Goal: Task Accomplishment & Management: Use online tool/utility

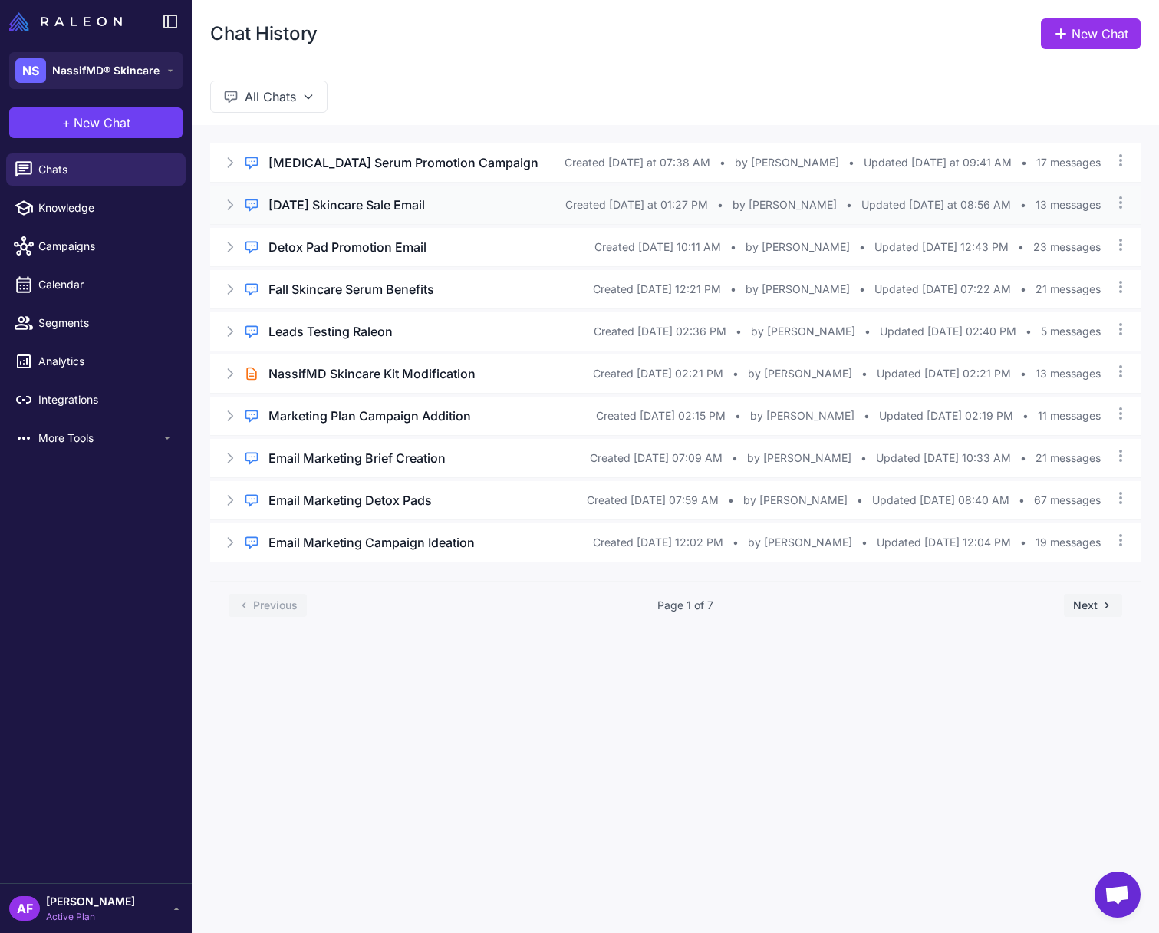
click at [358, 206] on h3 "[DATE] Skincare Sale Email" at bounding box center [346, 205] width 156 height 18
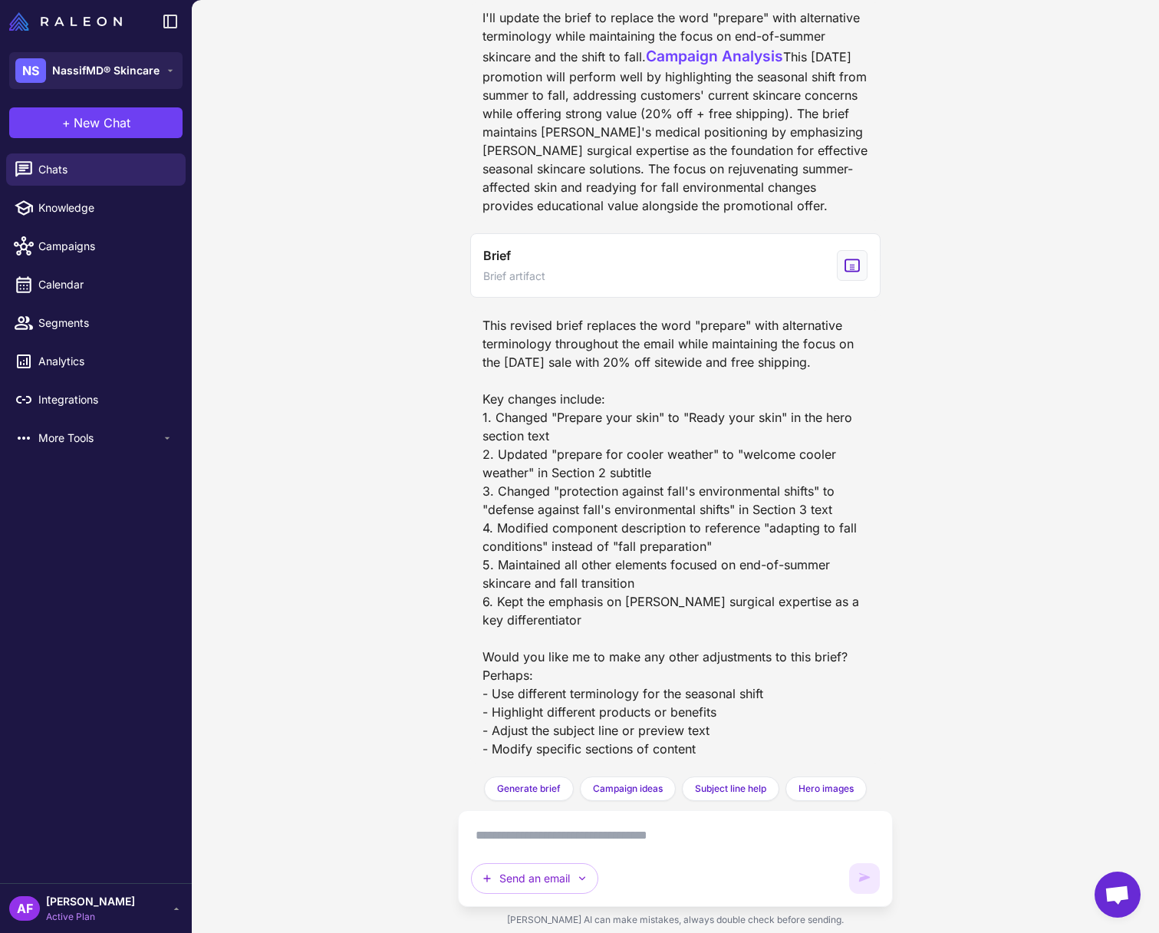
scroll to position [4728, 0]
click at [537, 787] on span "Generate brief" at bounding box center [529, 789] width 64 height 14
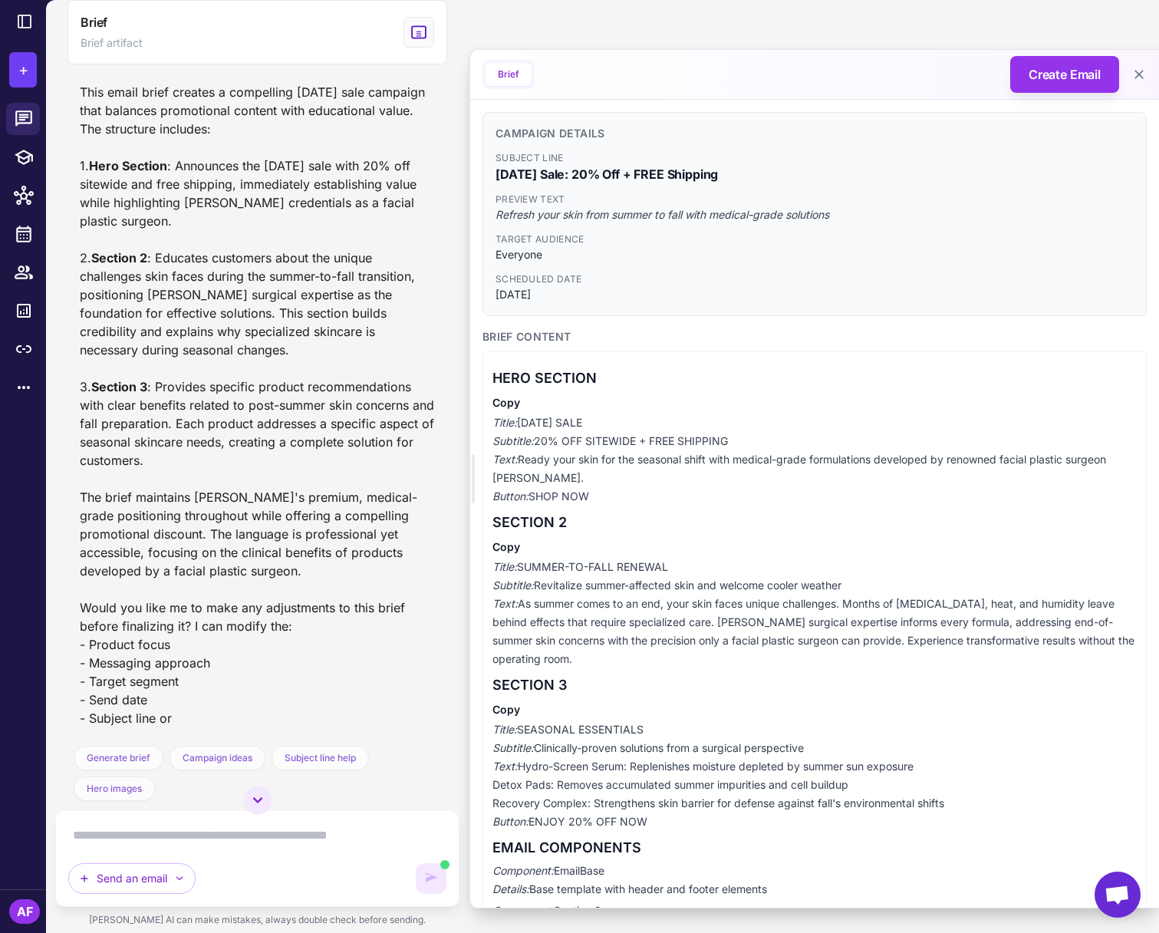
scroll to position [6050, 0]
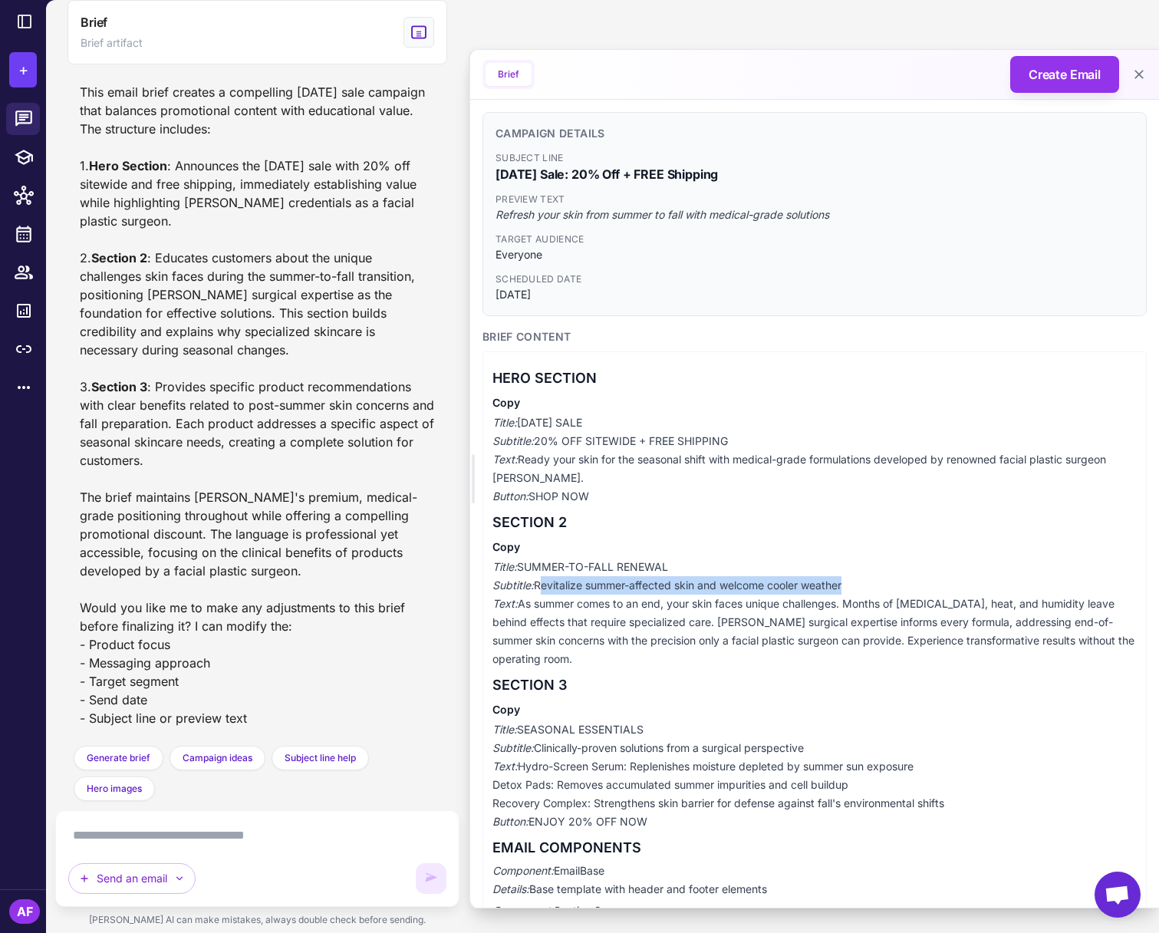
drag, startPoint x: 537, startPoint y: 587, endPoint x: 846, endPoint y: 582, distance: 309.2
click at [846, 582] on p "Title: SUMMER-TO-FALL RENEWAL Subtitle: Revitalize summer-affected skin and wel…" at bounding box center [814, 613] width 644 height 110
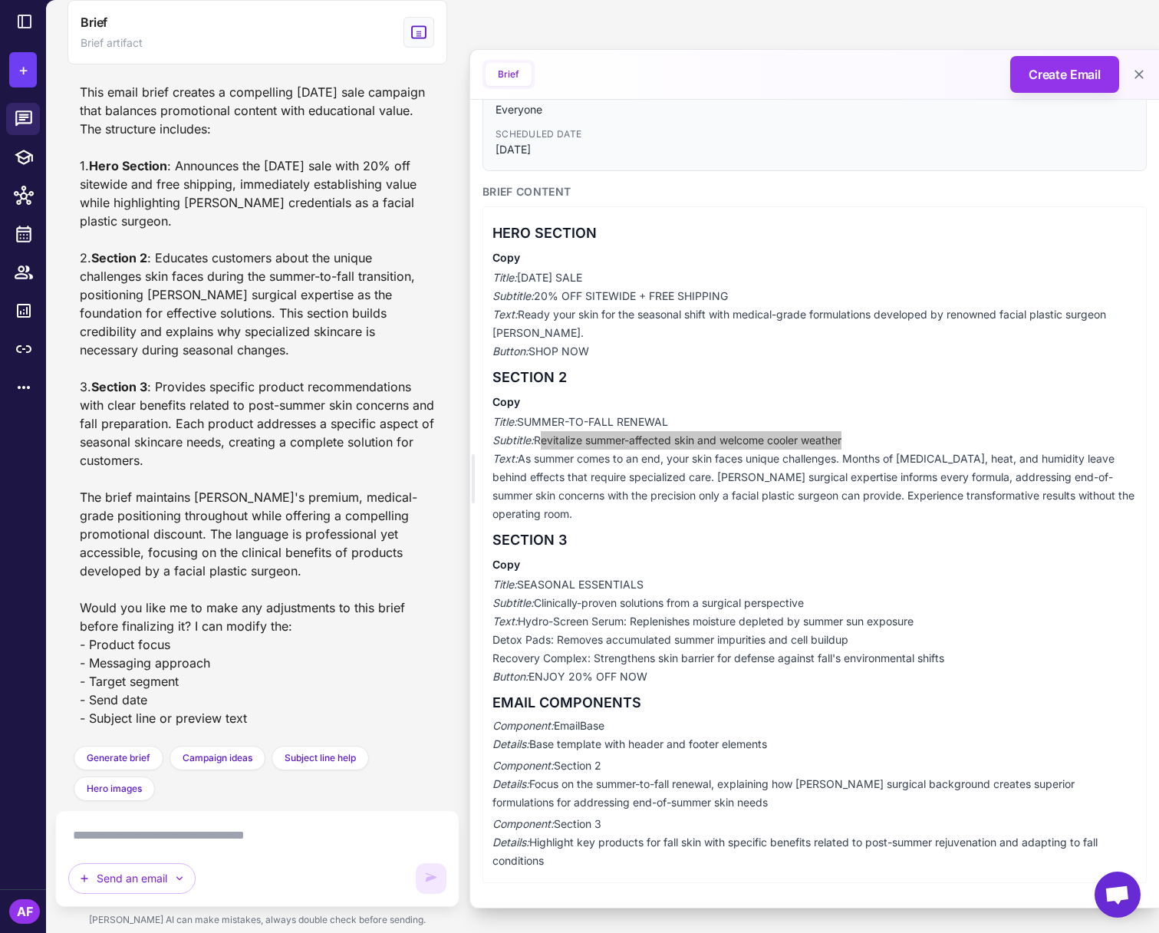
scroll to position [0, 0]
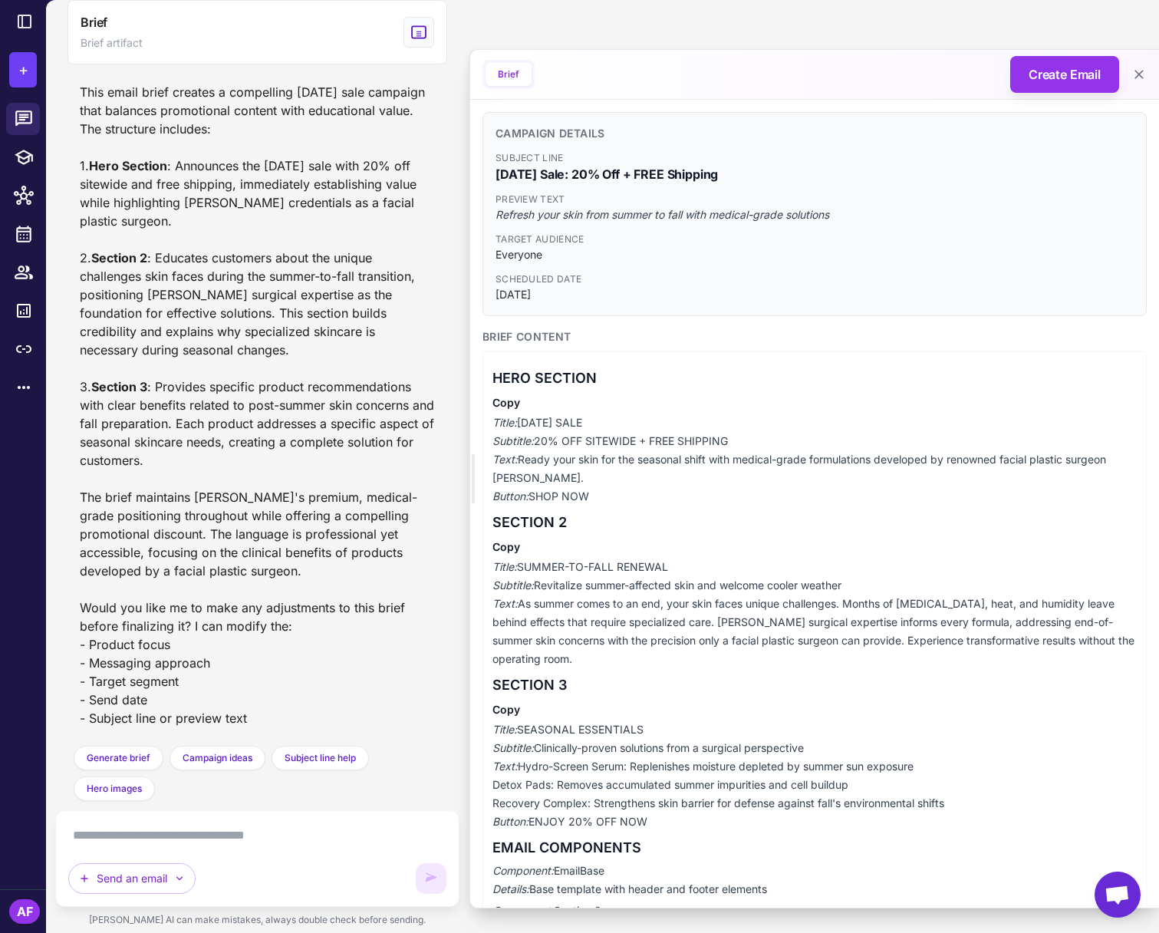
click at [180, 833] on textarea at bounding box center [257, 835] width 378 height 25
drag, startPoint x: 496, startPoint y: 215, endPoint x: 846, endPoint y: 219, distance: 350.6
click at [846, 219] on div "Campaign Details Subject Line [DATE] Sale: 20% Off + FREE Shipping Preview Text…" at bounding box center [815, 214] width 664 height 204
copy span "Refresh your skin from summer to fall with medical-grade solutions"
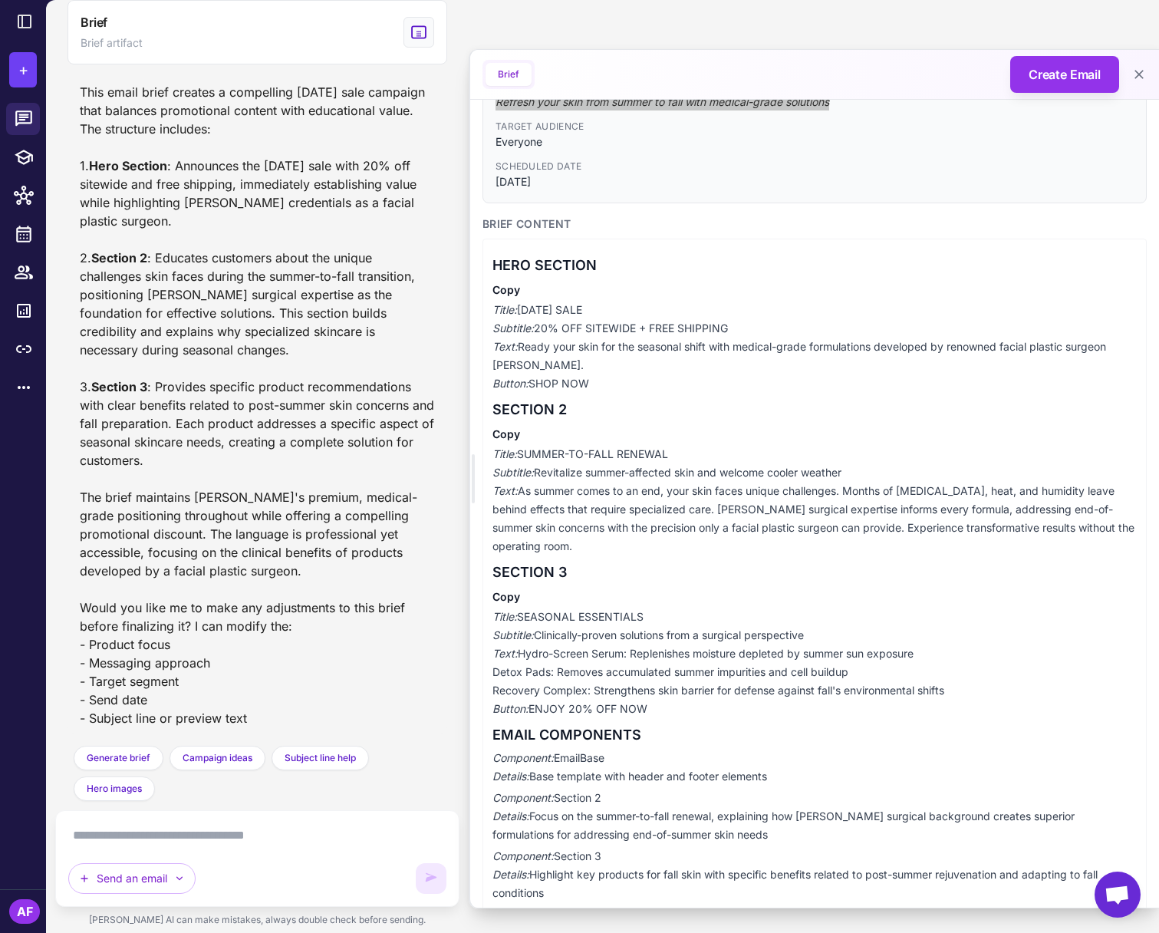
scroll to position [120, 0]
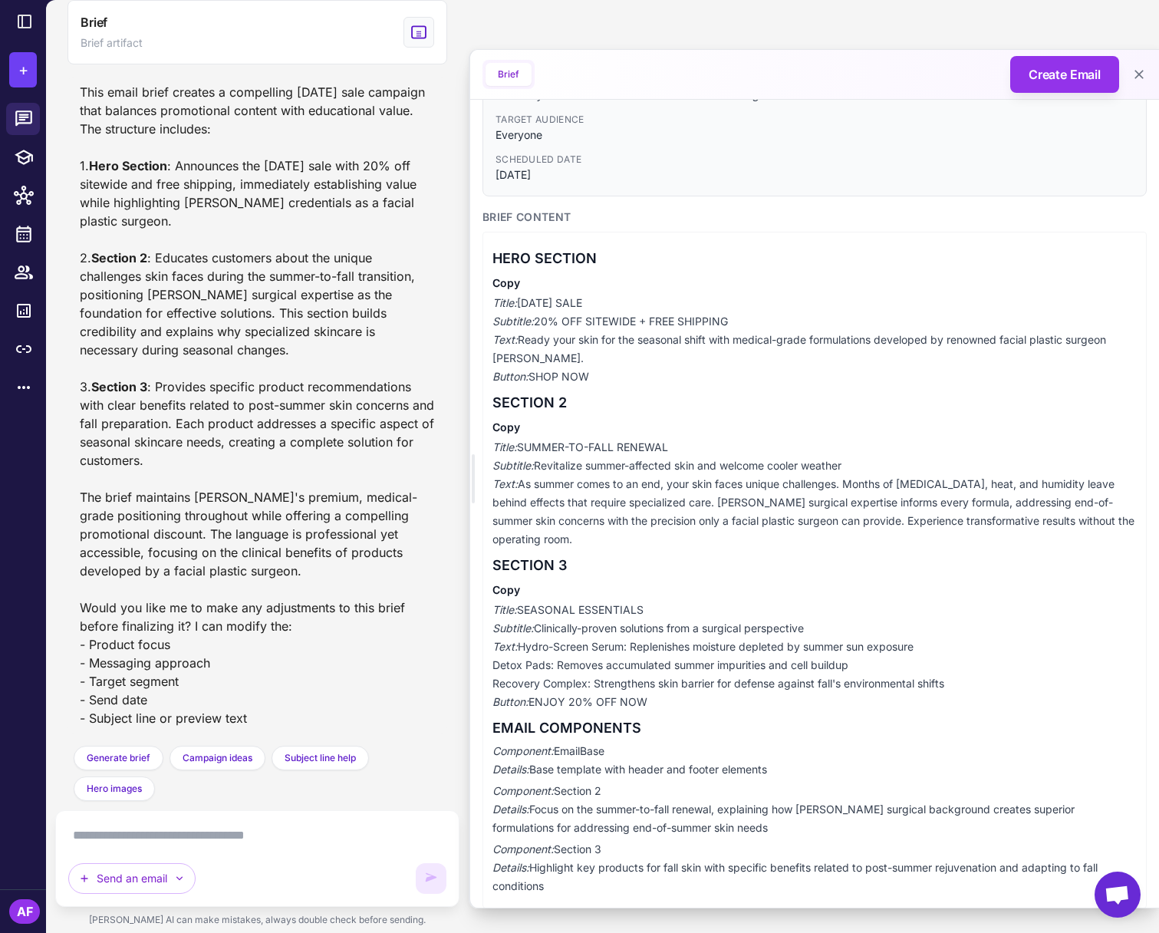
click at [137, 843] on textarea at bounding box center [257, 835] width 378 height 25
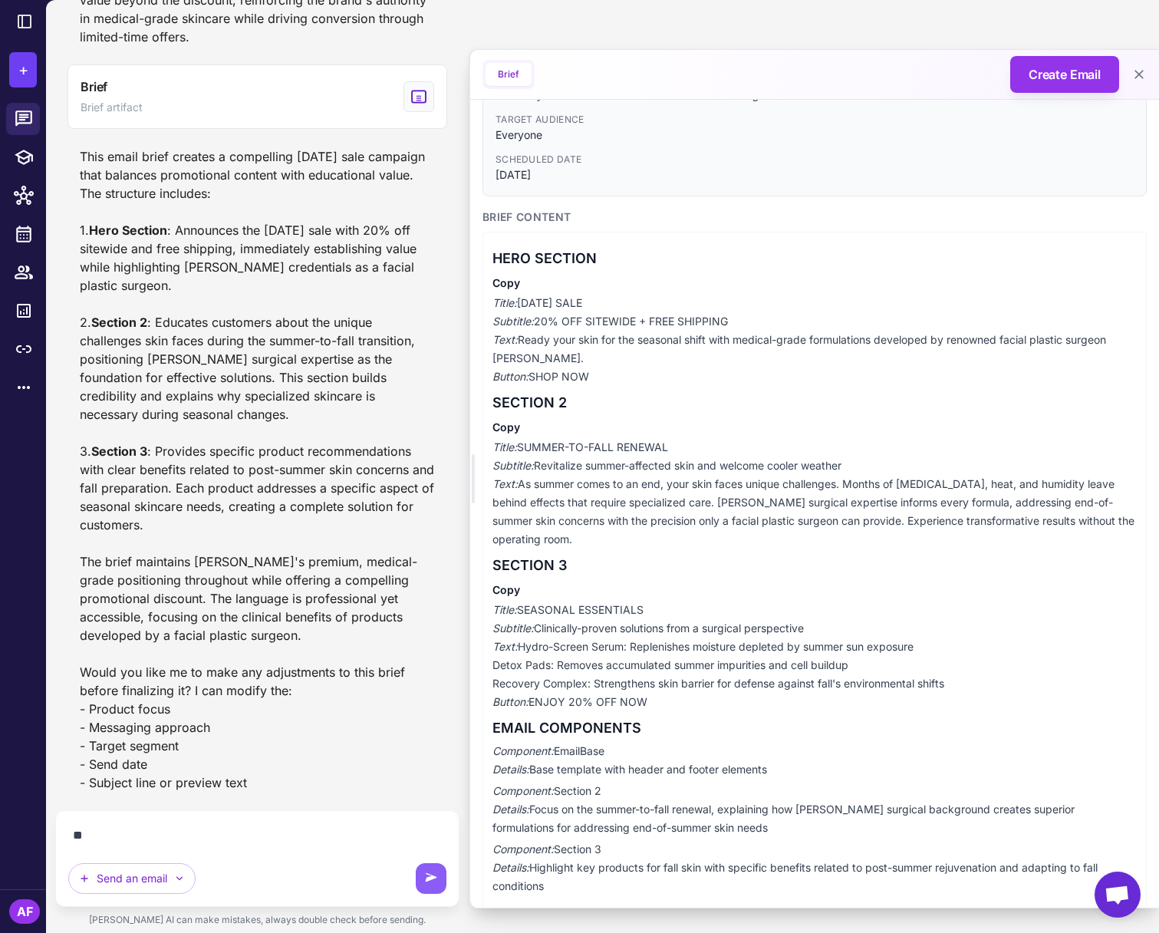
type textarea "*"
type textarea "**********"
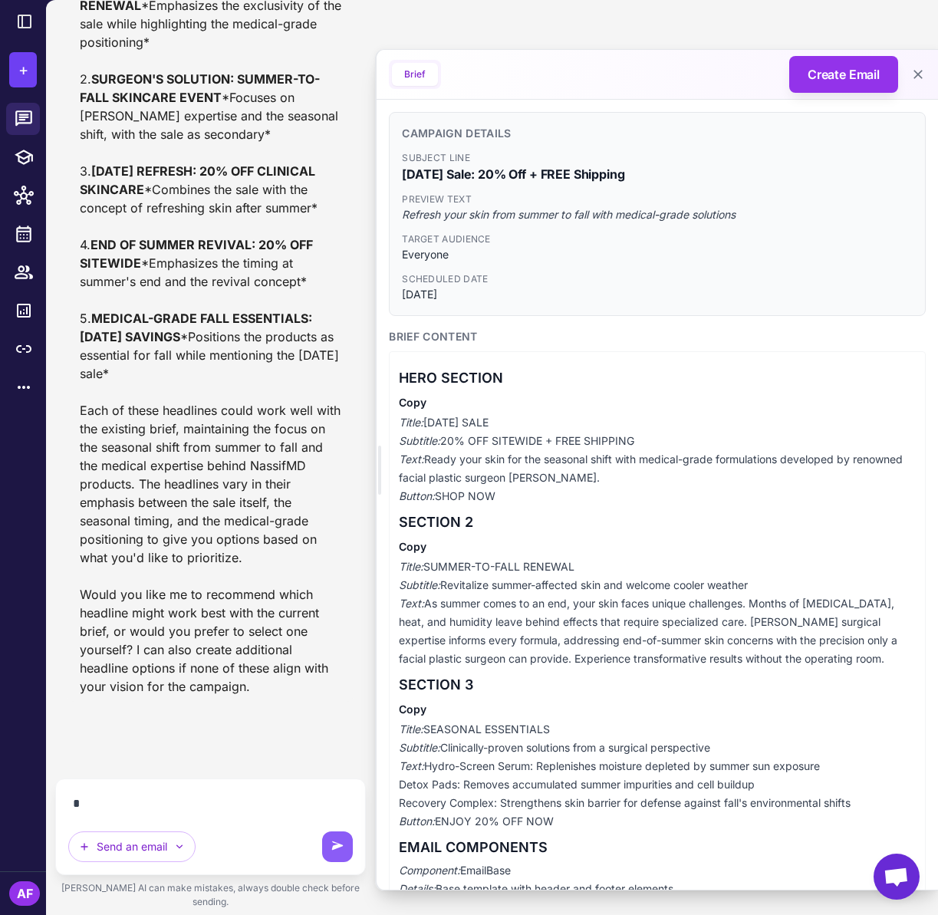
scroll to position [8632, 0]
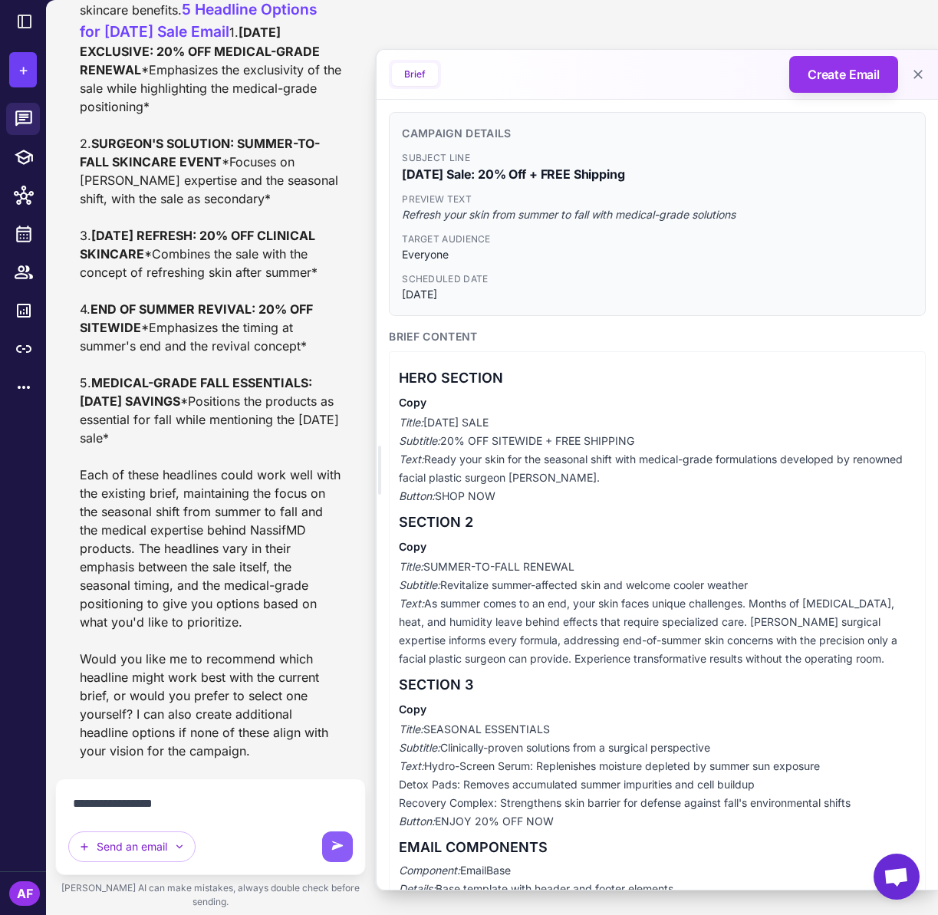
type textarea "**********"
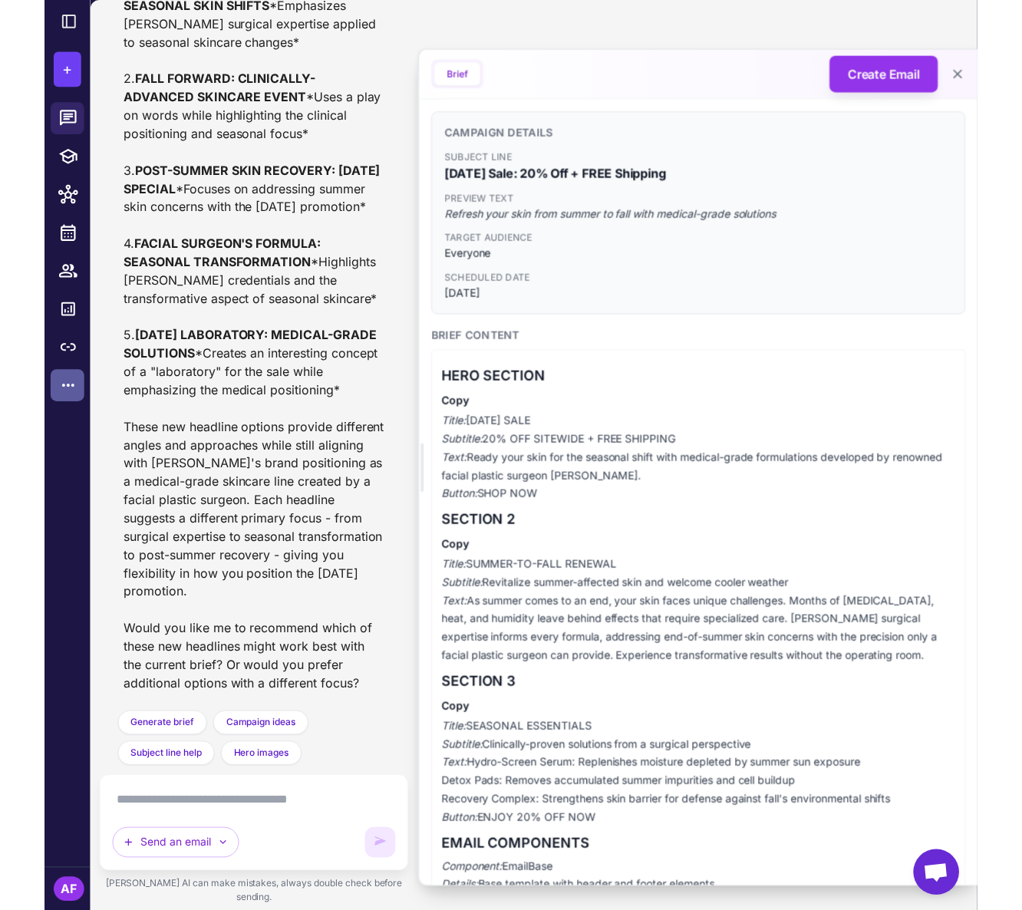
scroll to position [7977, 0]
